Goal: Complete application form

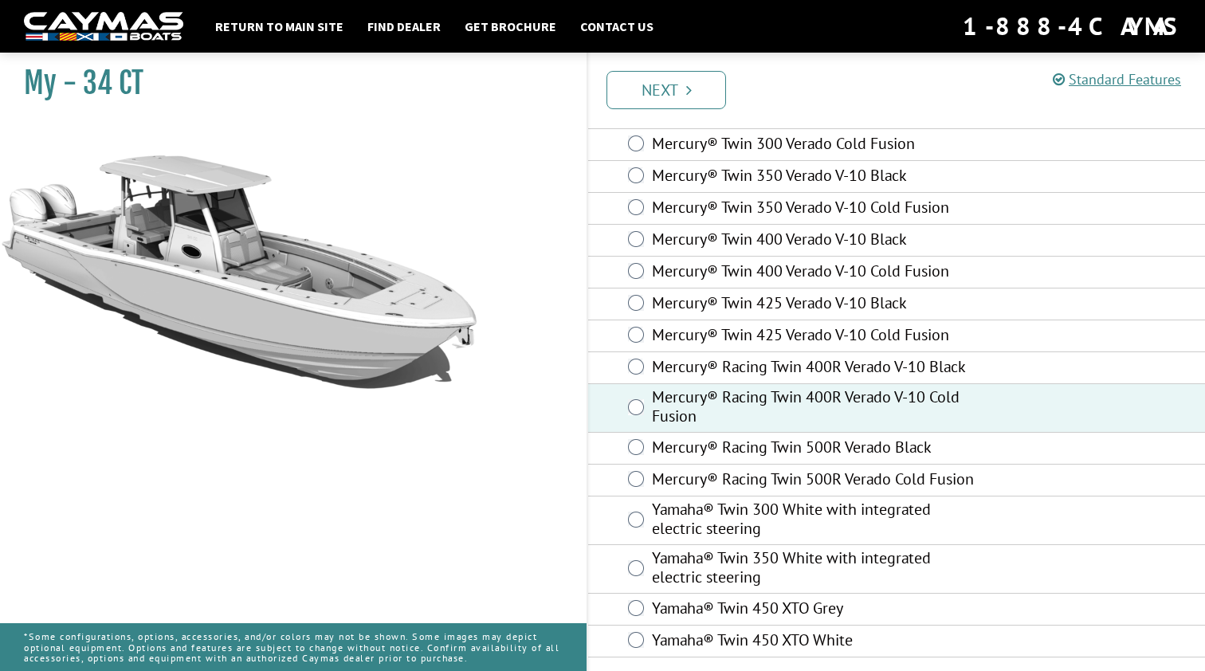
scroll to position [94, 0]
click at [696, 101] on link "Next" at bounding box center [667, 90] width 120 height 38
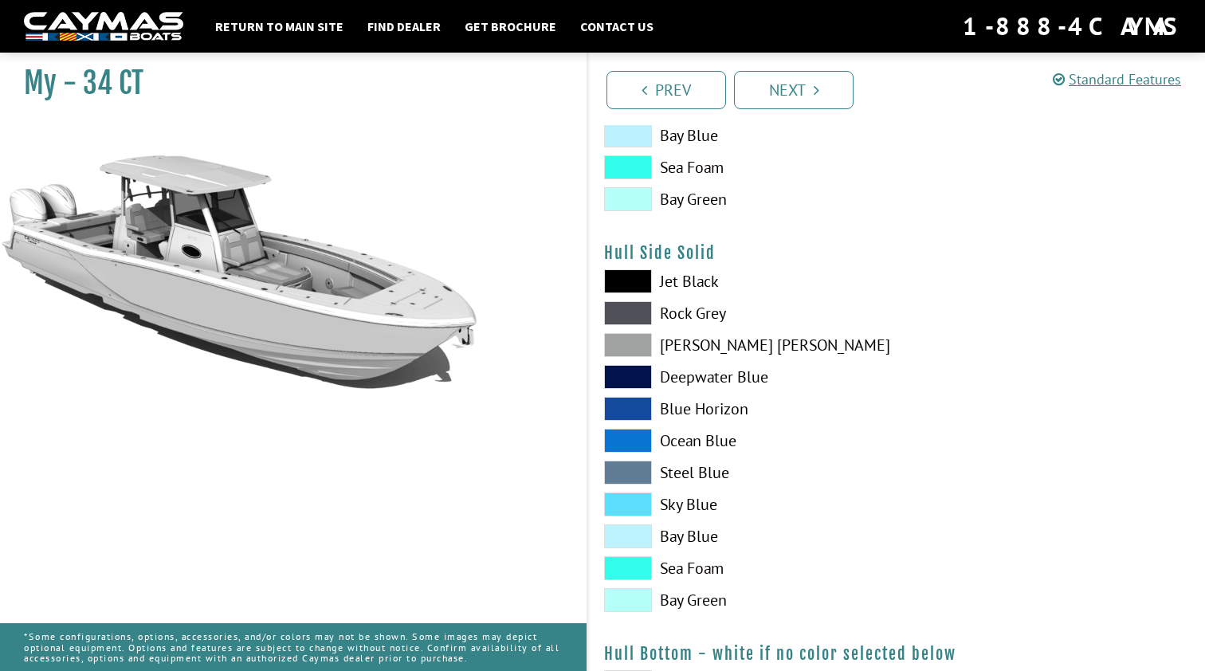
scroll to position [646, 0]
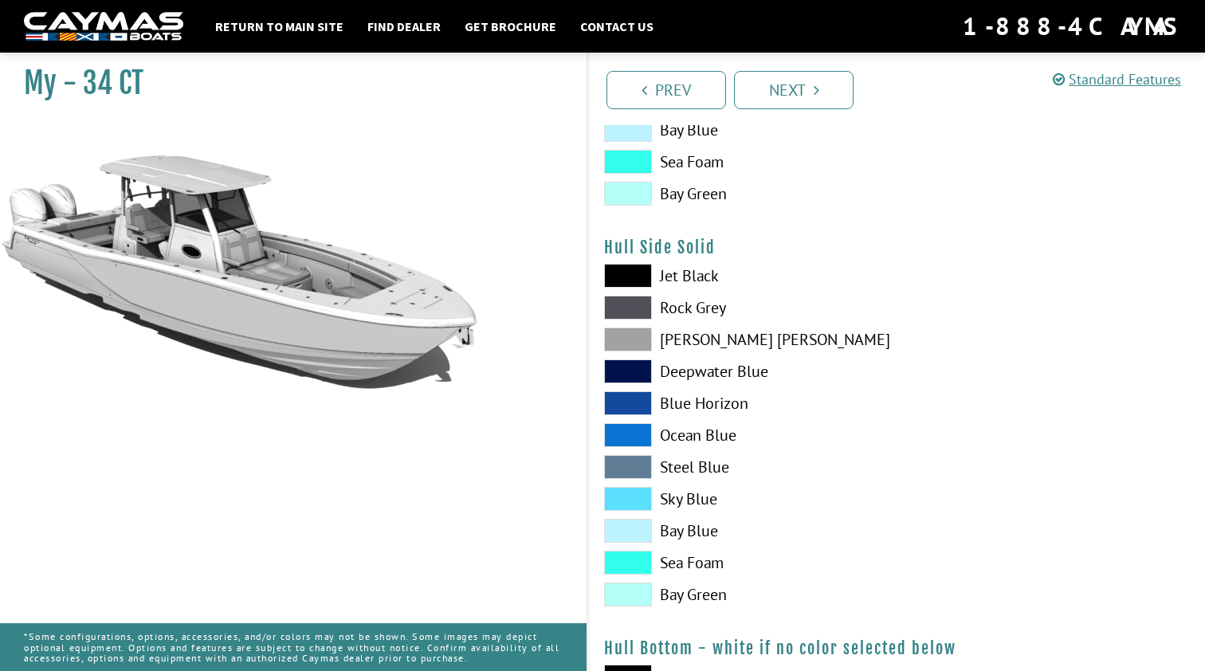
click at [639, 375] on span at bounding box center [628, 372] width 48 height 24
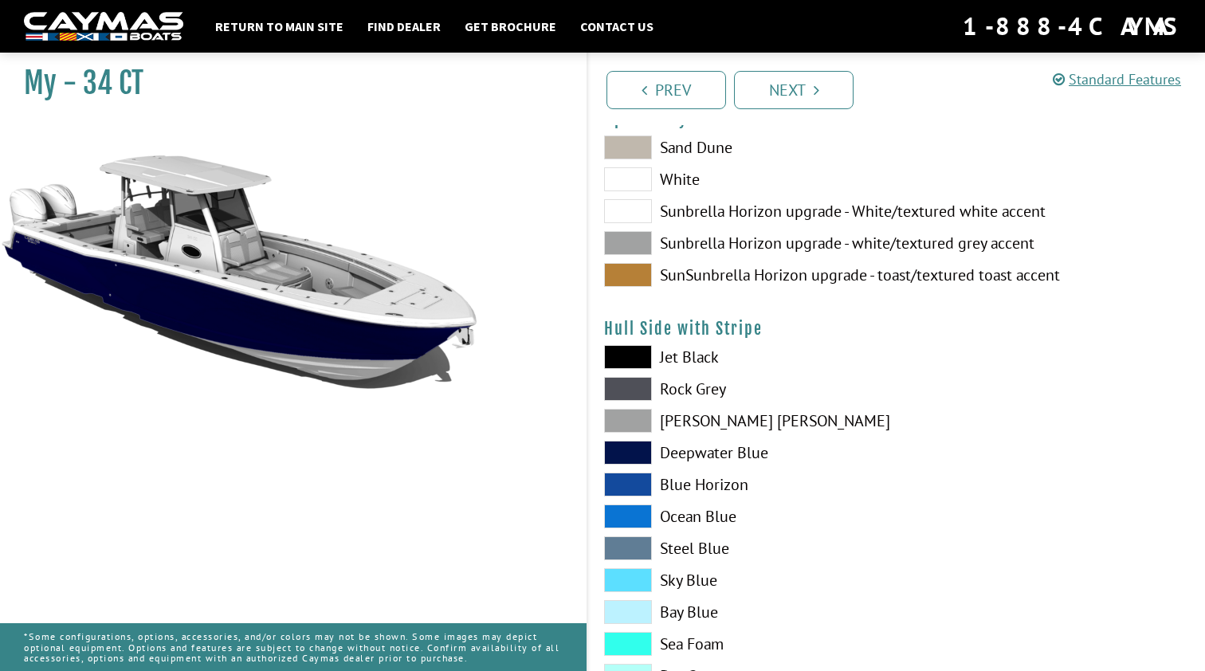
scroll to position [147, 0]
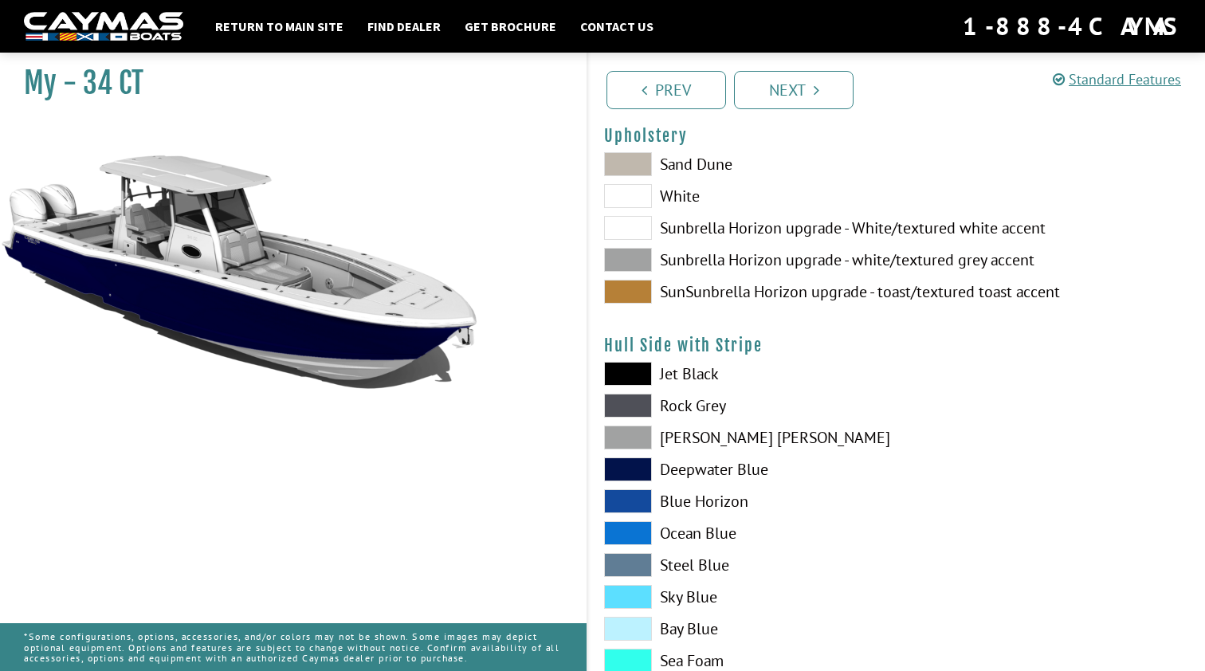
click at [630, 255] on span at bounding box center [628, 260] width 48 height 24
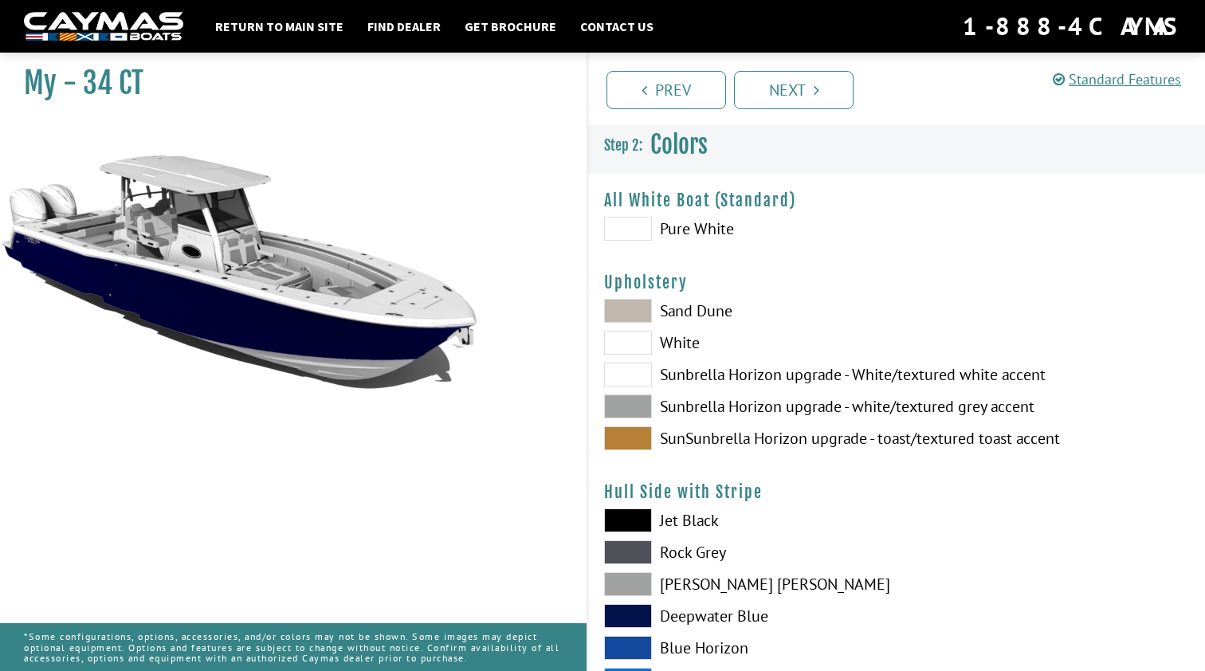
scroll to position [0, 0]
click at [630, 225] on span at bounding box center [628, 229] width 48 height 24
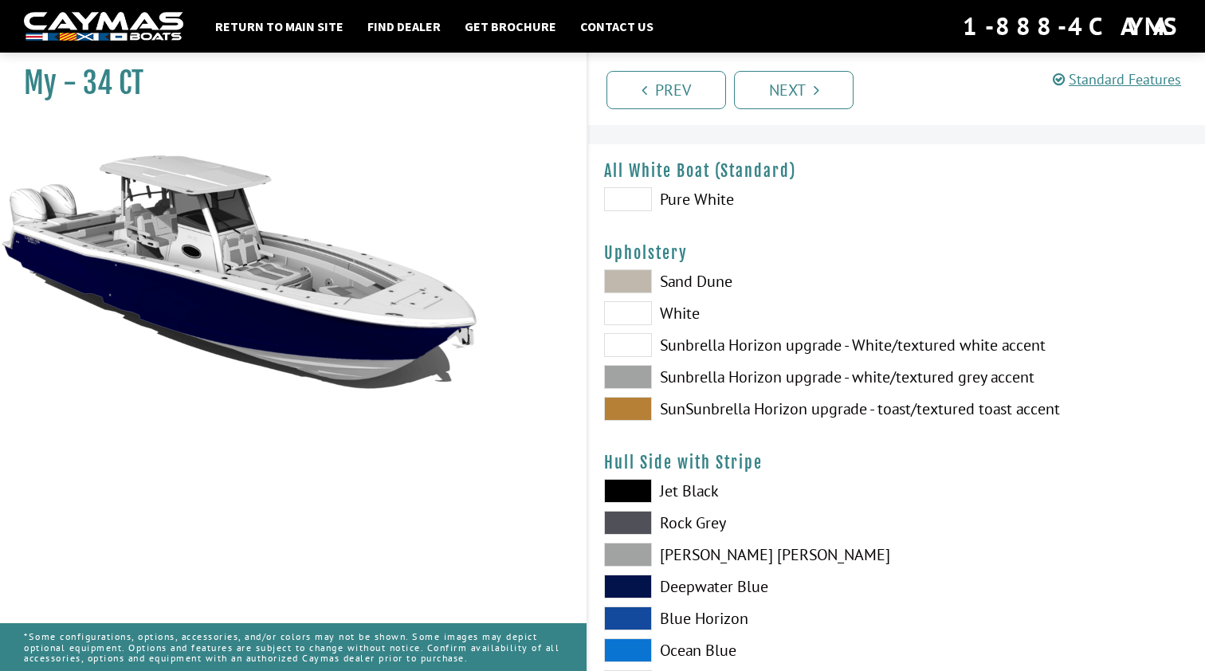
scroll to position [39, 0]
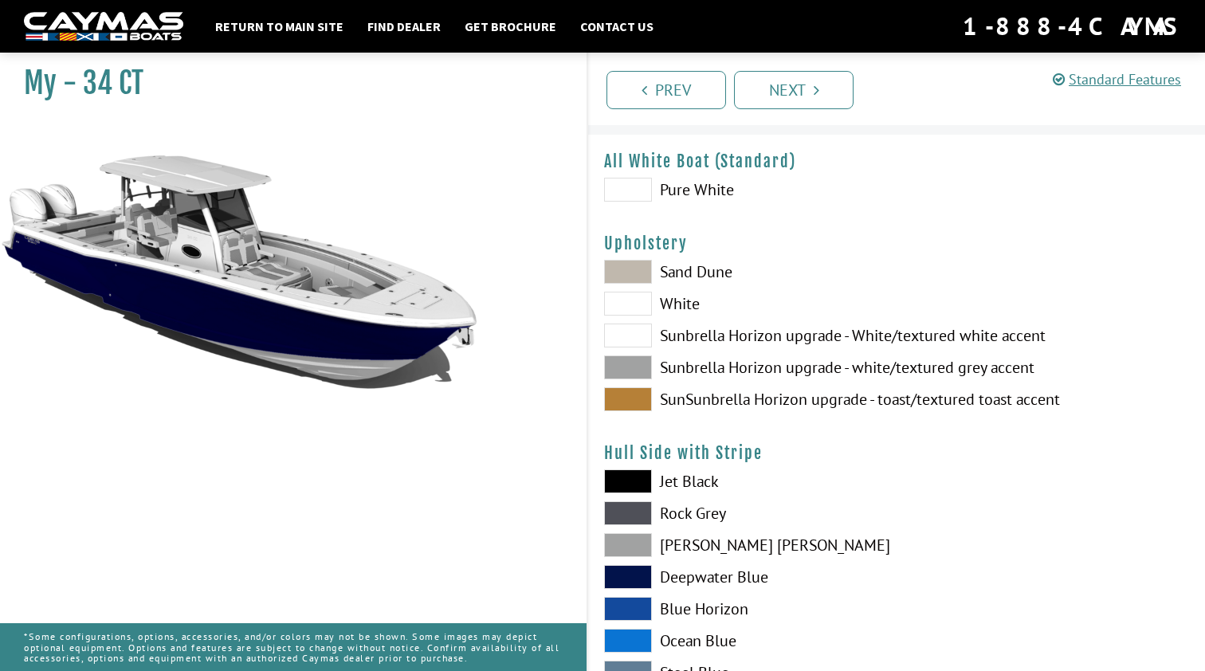
click at [640, 577] on span at bounding box center [628, 577] width 48 height 24
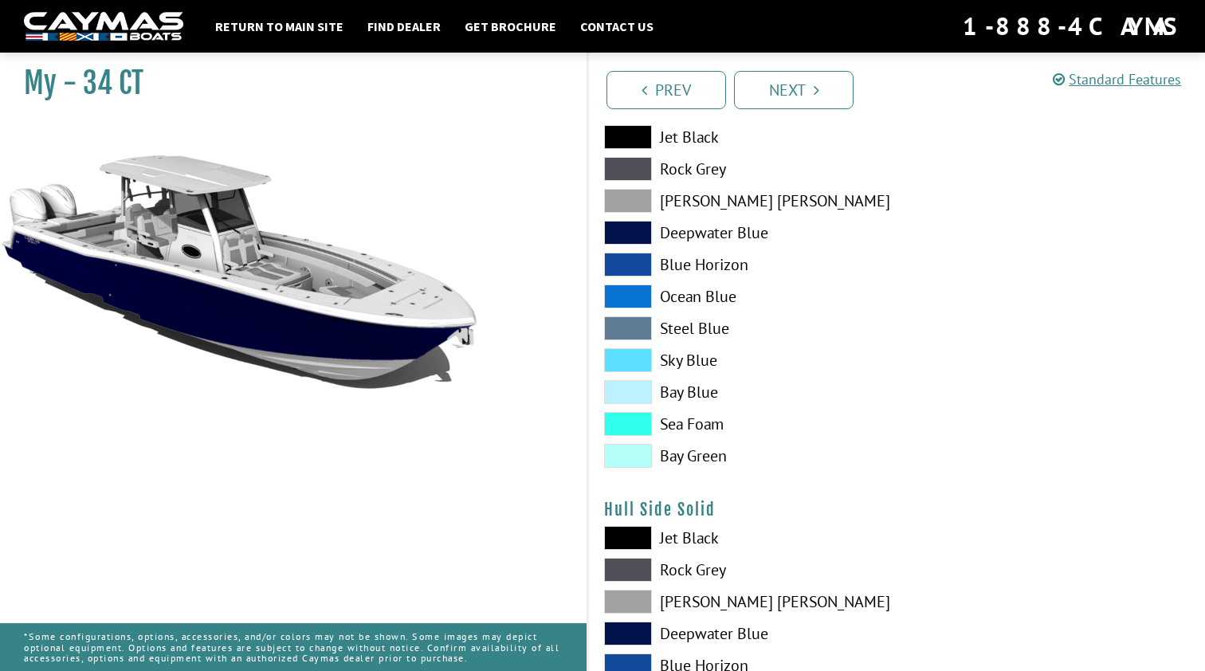
scroll to position [481, 0]
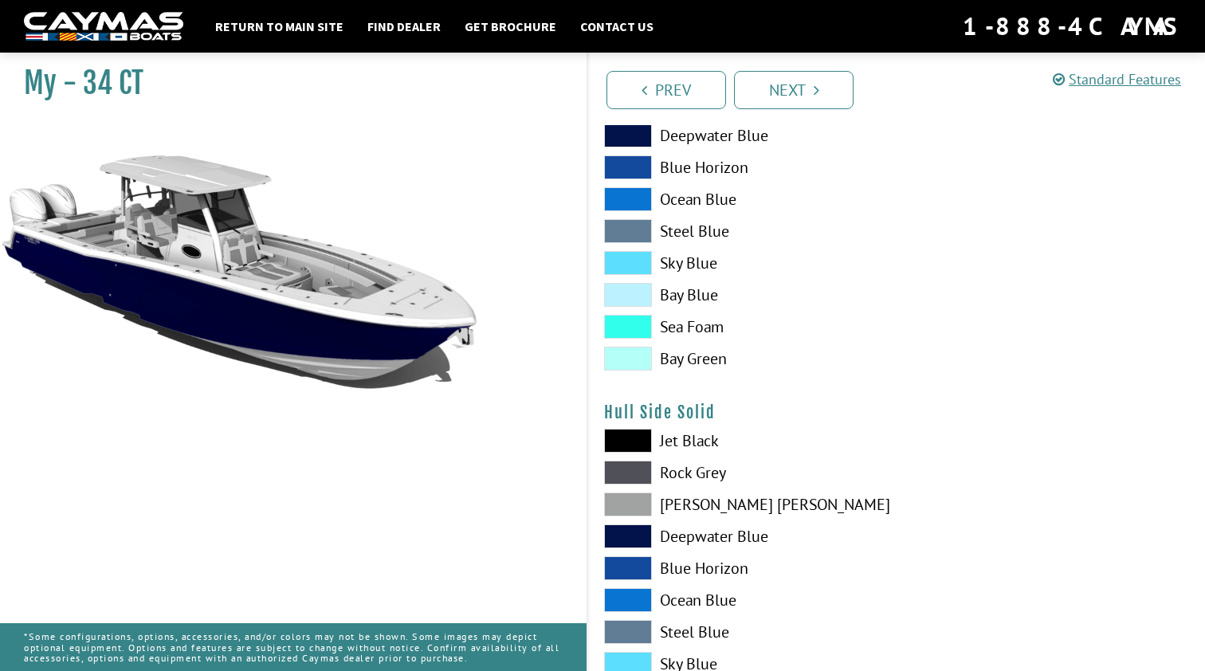
click at [639, 537] on span at bounding box center [628, 537] width 48 height 24
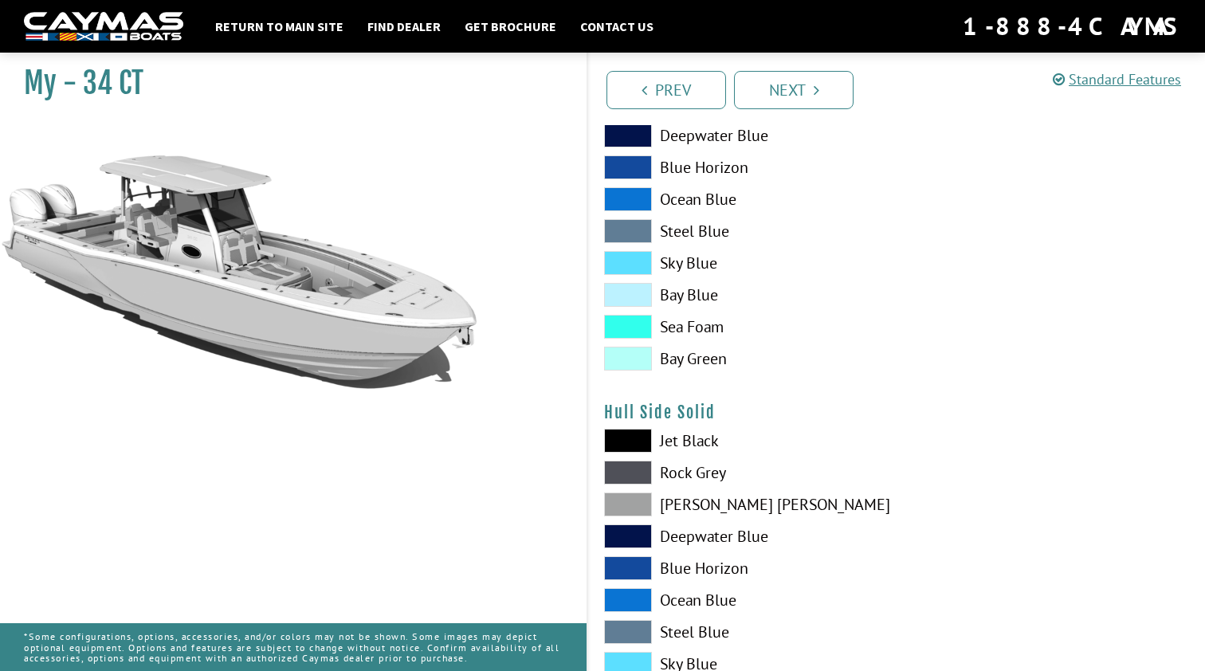
click at [631, 132] on span at bounding box center [628, 136] width 48 height 24
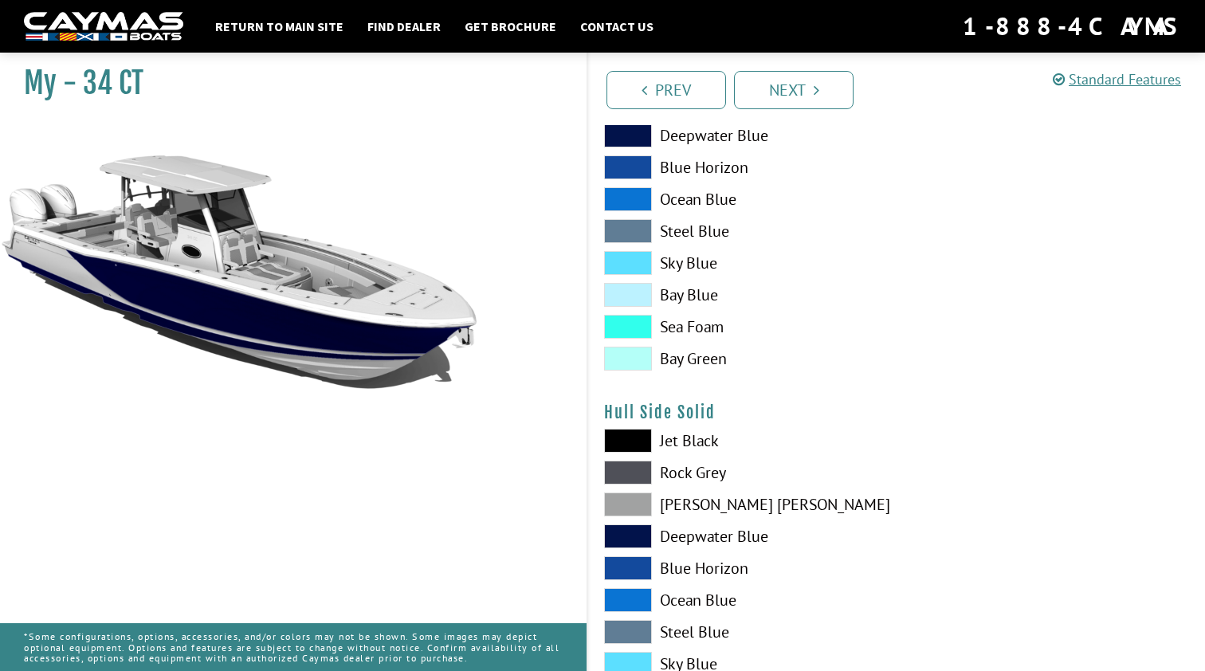
click at [631, 132] on span at bounding box center [628, 136] width 48 height 24
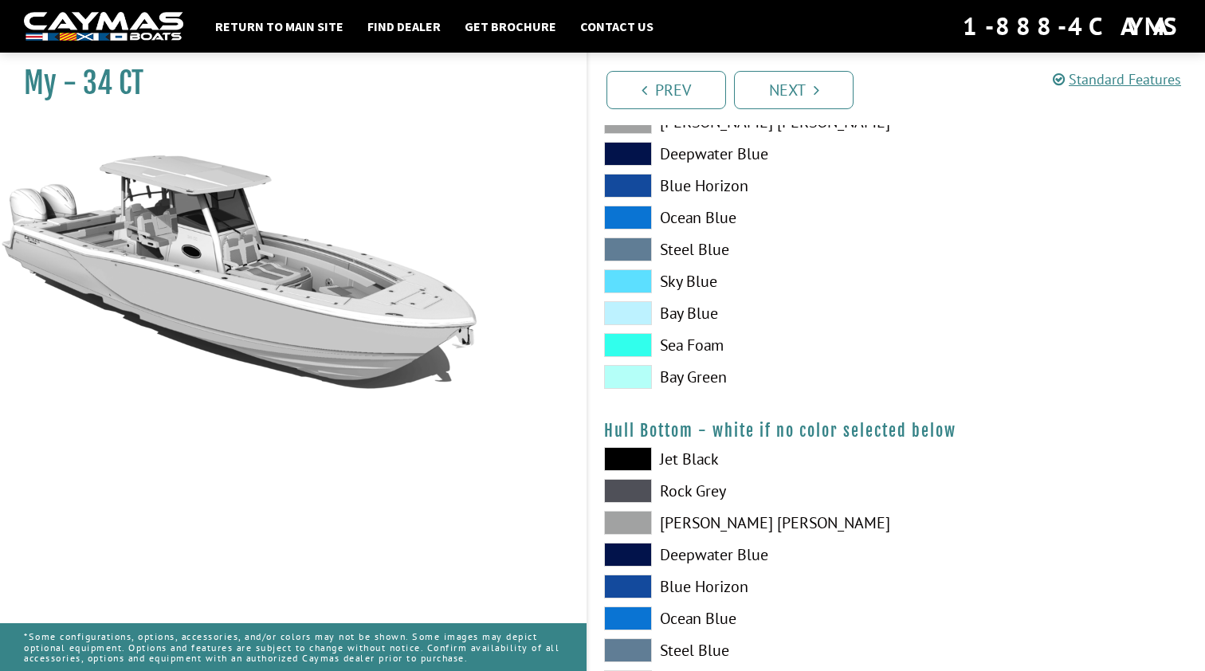
scroll to position [880, 0]
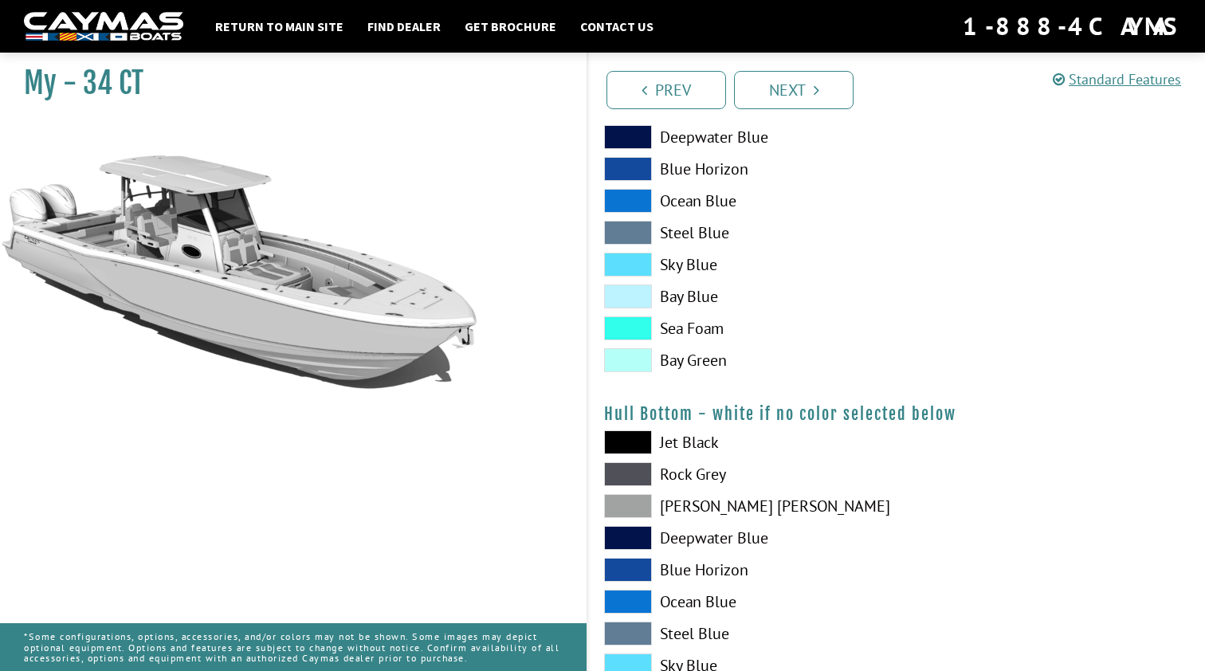
click at [634, 538] on span at bounding box center [628, 538] width 48 height 24
click at [635, 536] on span at bounding box center [628, 538] width 48 height 24
click at [624, 137] on span at bounding box center [628, 137] width 48 height 24
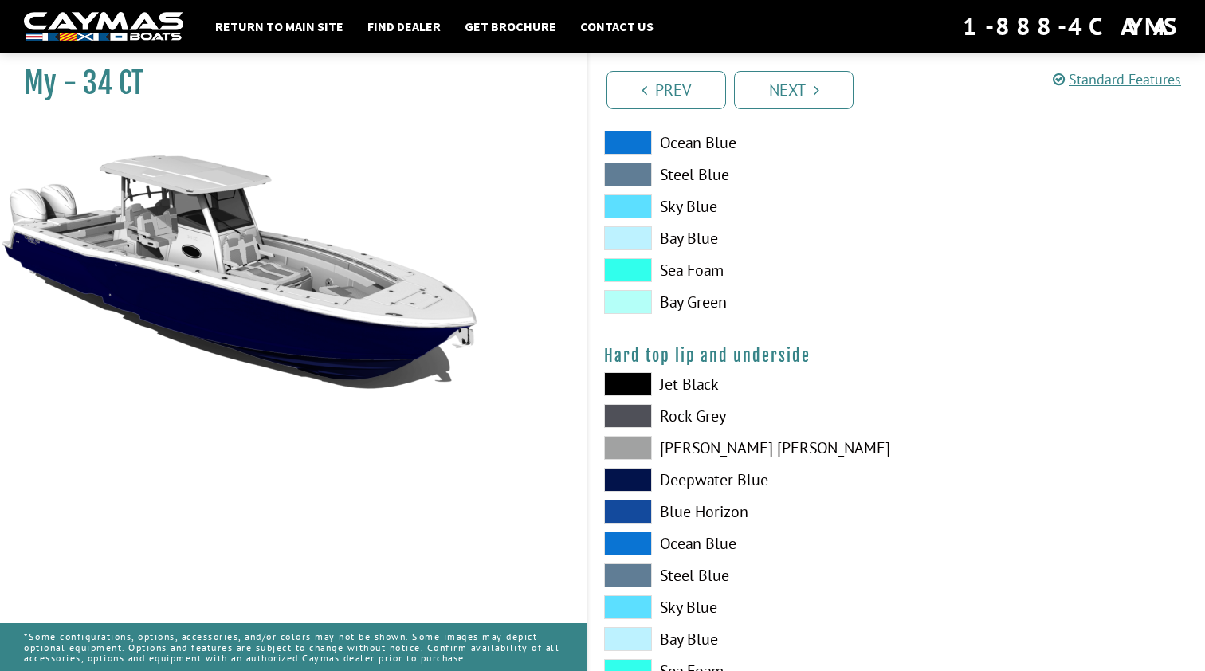
scroll to position [1346, 0]
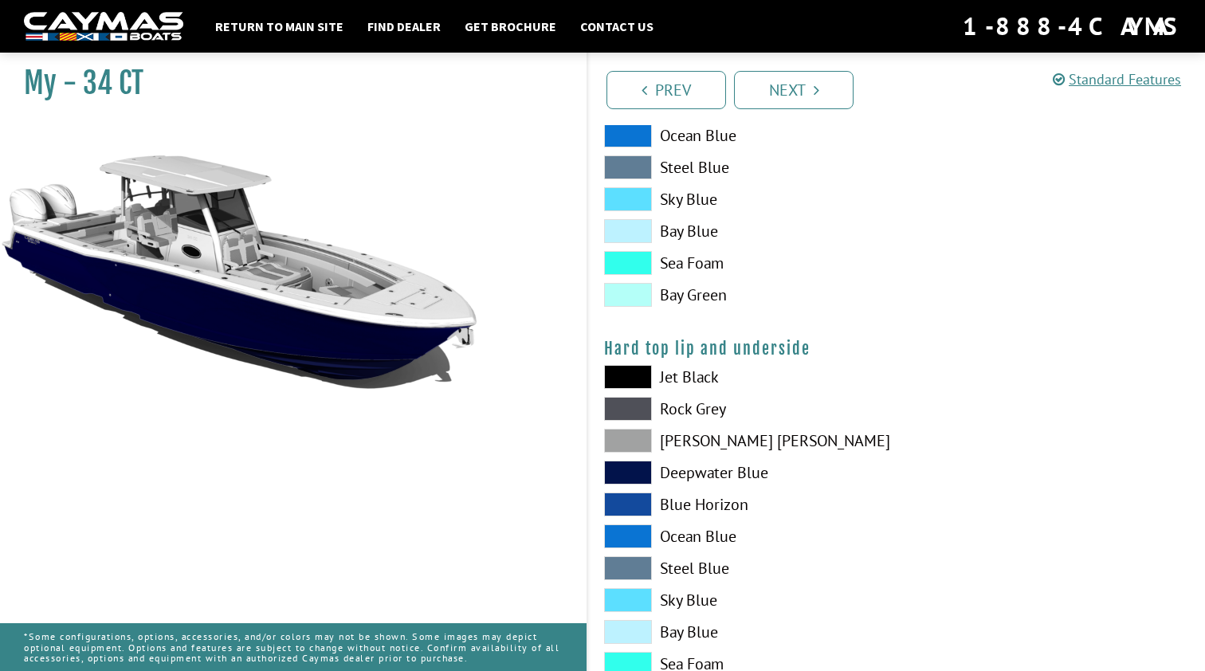
click at [643, 473] on span at bounding box center [628, 473] width 48 height 24
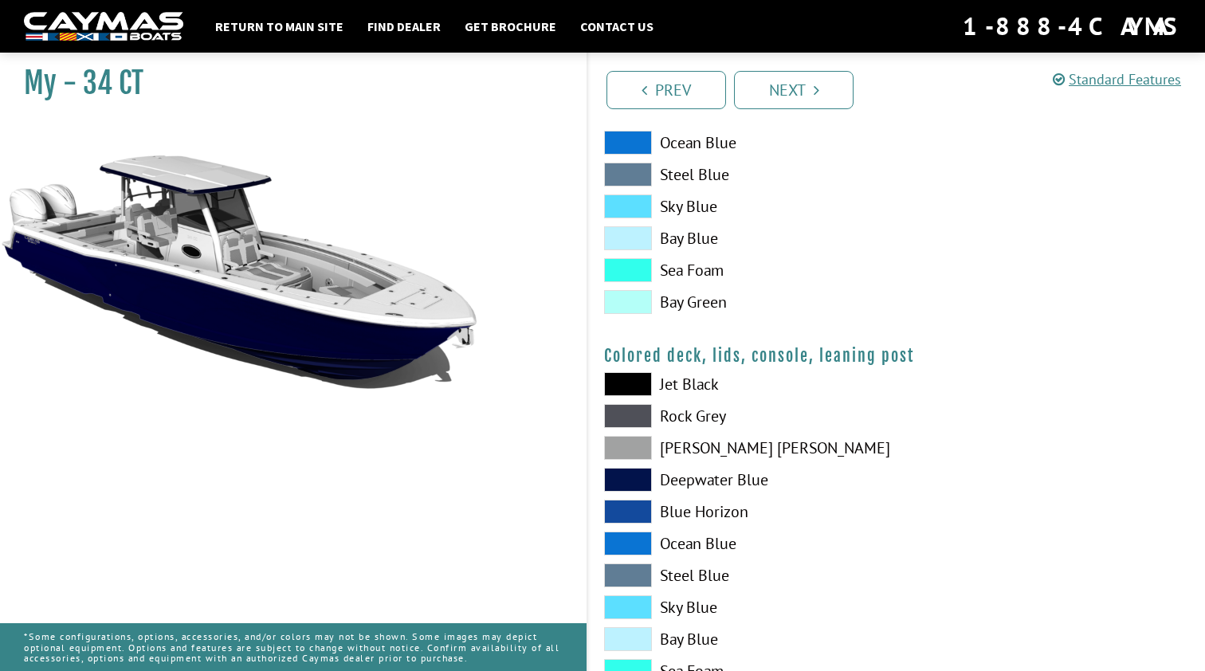
scroll to position [1742, 0]
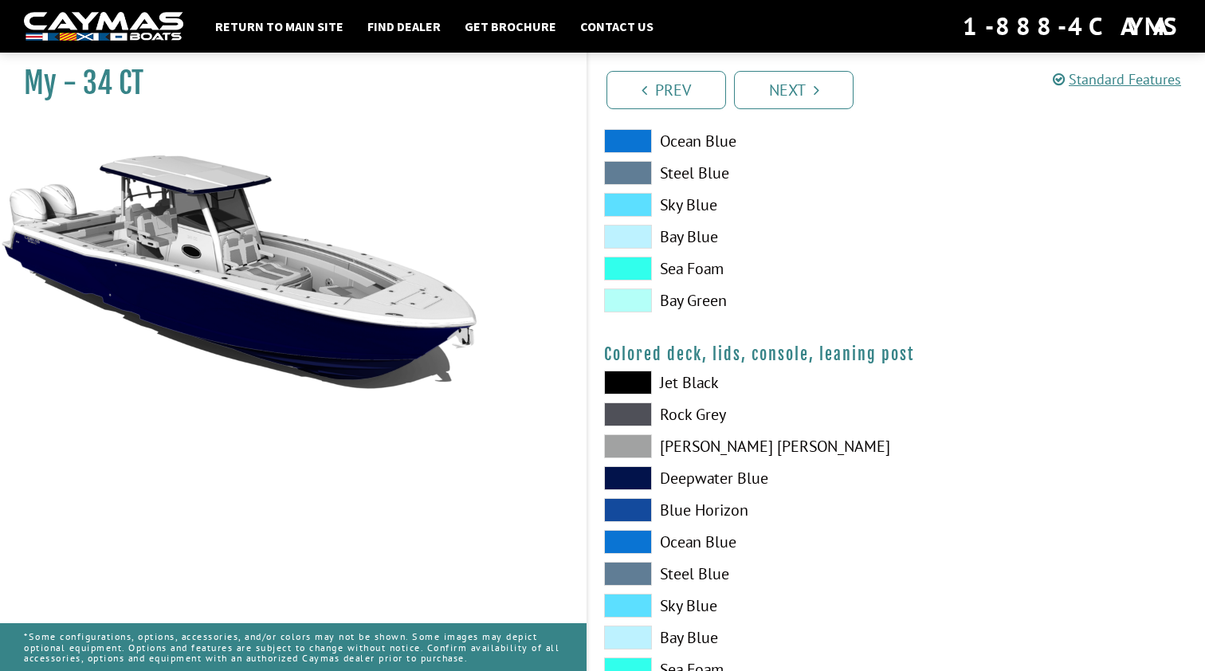
click at [638, 481] on span at bounding box center [628, 478] width 48 height 24
click at [638, 480] on span at bounding box center [628, 478] width 48 height 24
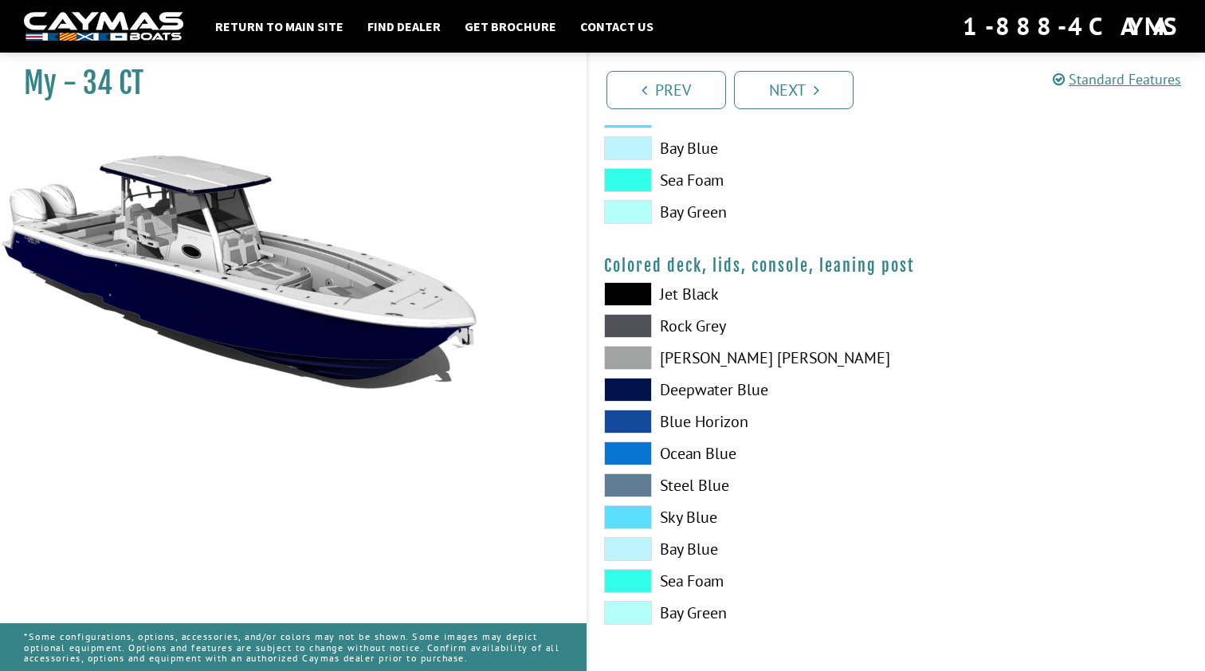
scroll to position [1830, 0]
click at [788, 92] on link "Next" at bounding box center [794, 90] width 120 height 38
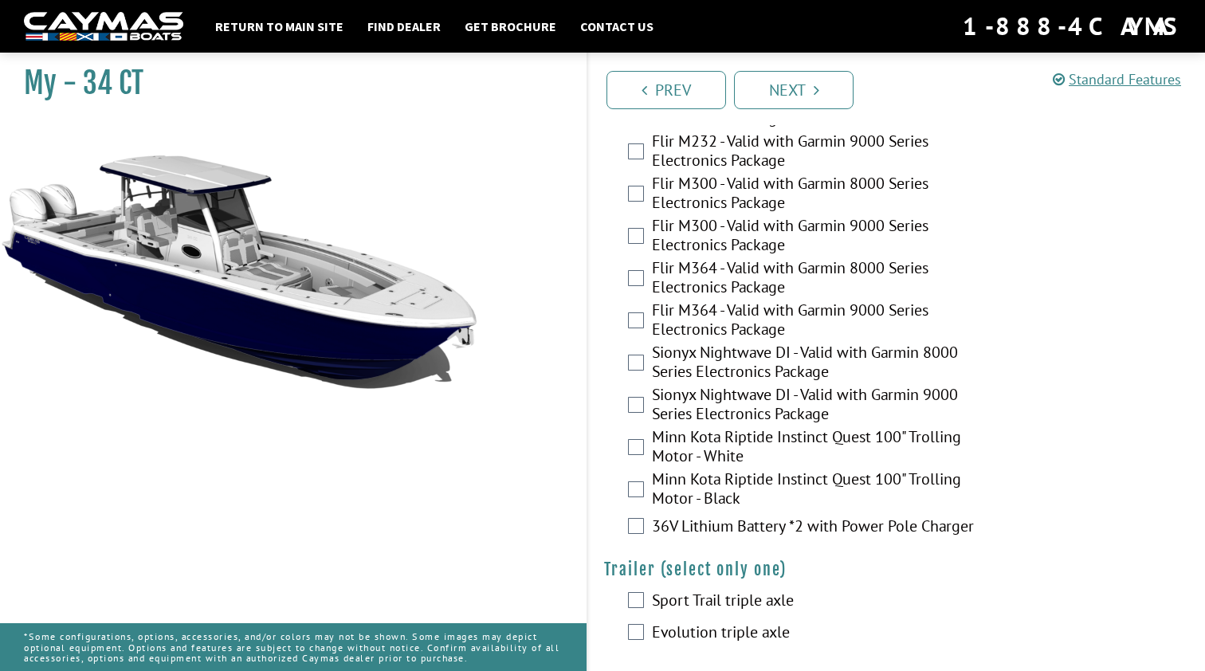
scroll to position [3307, 0]
click at [810, 81] on link "Next" at bounding box center [794, 90] width 120 height 38
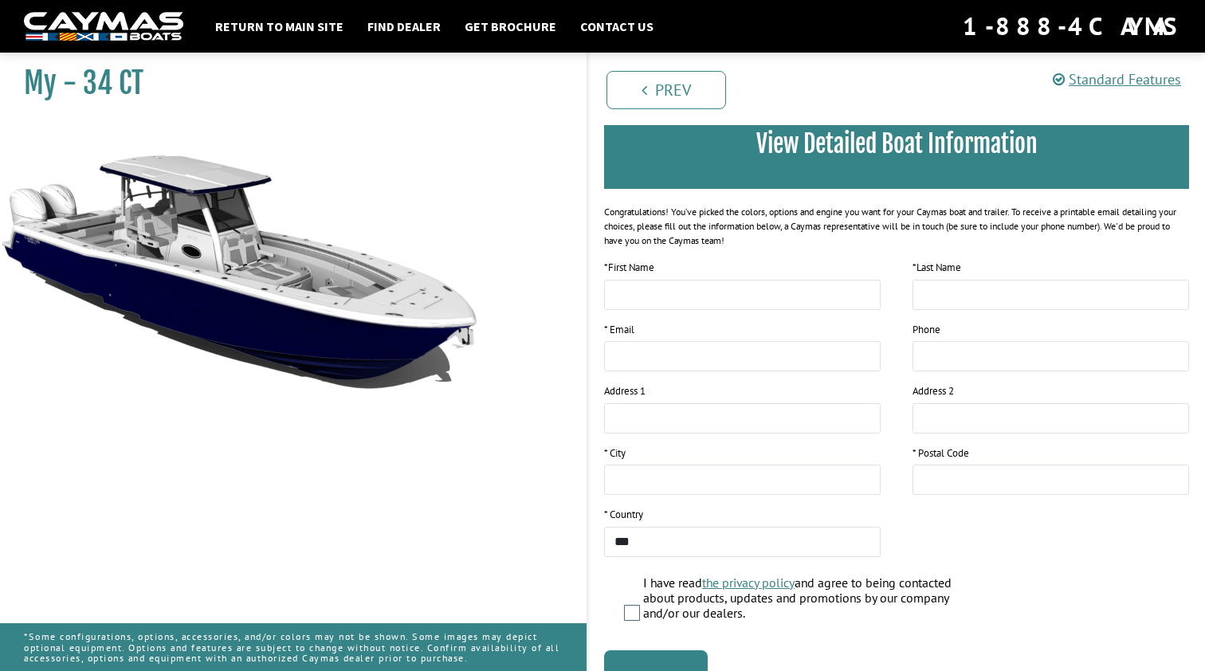
scroll to position [0, 0]
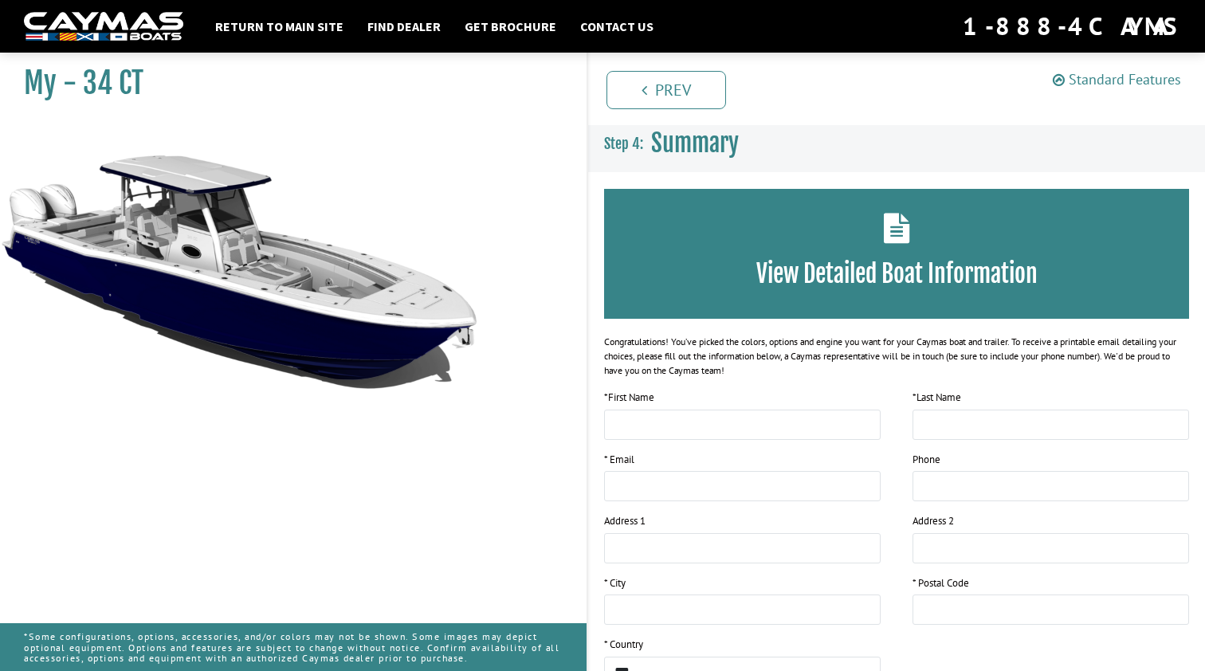
click at [1126, 77] on link "Standard Features" at bounding box center [1117, 79] width 128 height 18
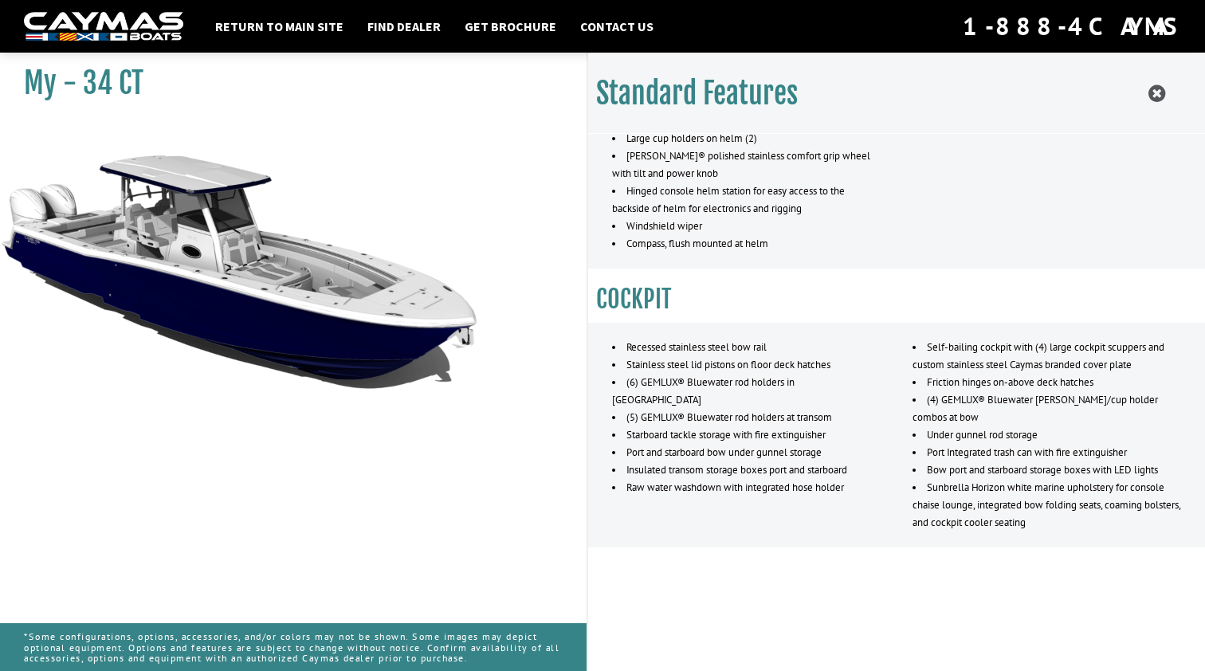
scroll to position [1496, 0]
click at [272, 25] on link "Return to main site" at bounding box center [279, 26] width 144 height 21
